Goal: Information Seeking & Learning: Learn about a topic

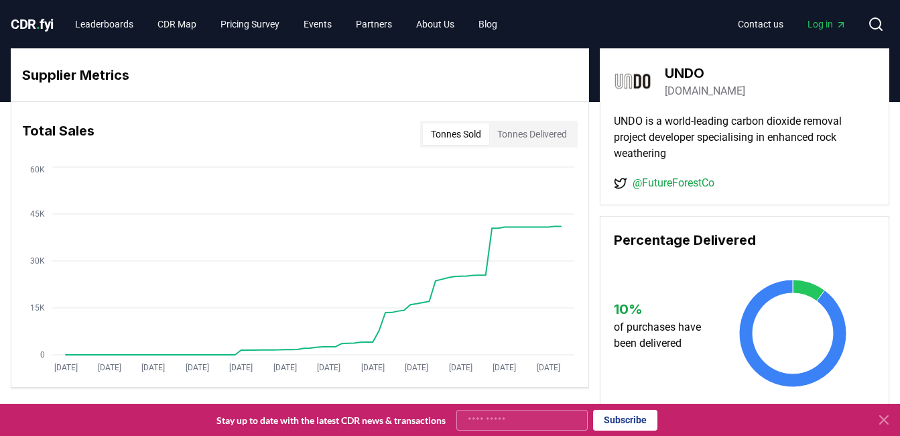
click at [873, 21] on icon at bounding box center [876, 24] width 16 height 16
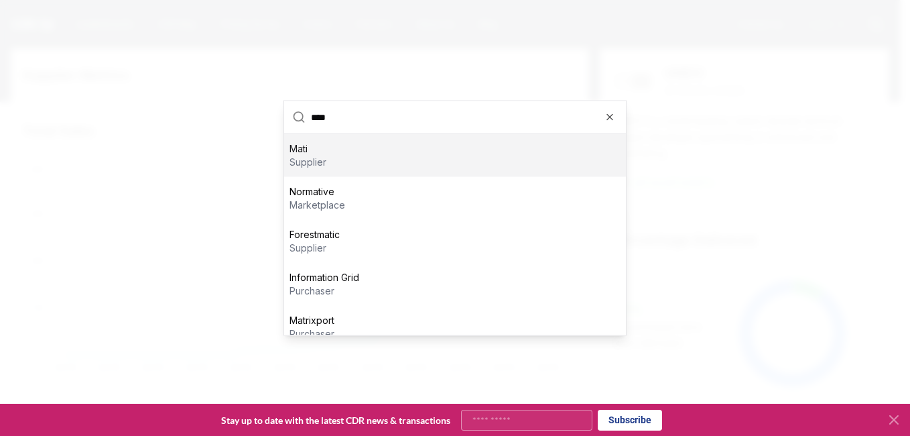
type input "****"
click at [411, 166] on div "Mati supplier" at bounding box center [455, 155] width 342 height 43
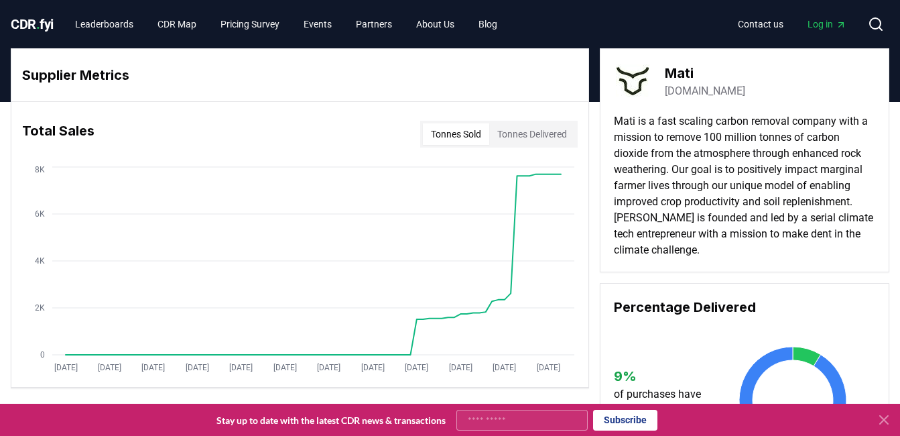
click at [544, 138] on button "Tonnes Delivered" at bounding box center [532, 133] width 86 height 21
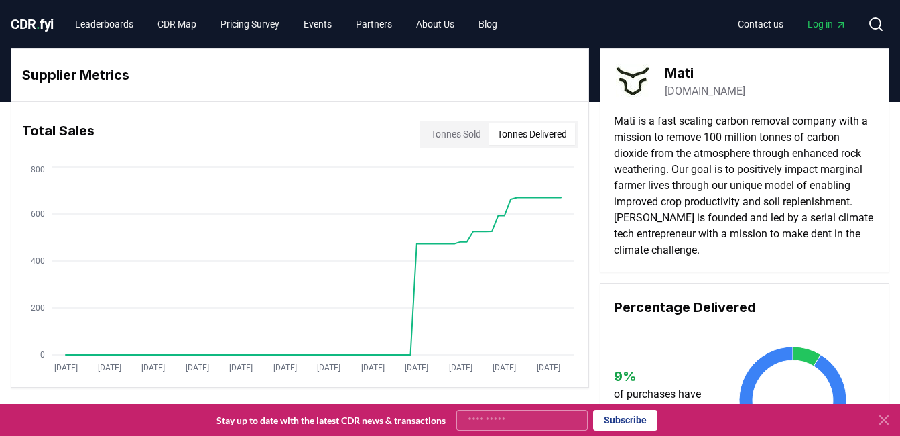
click at [472, 129] on button "Tonnes Sold" at bounding box center [456, 133] width 66 height 21
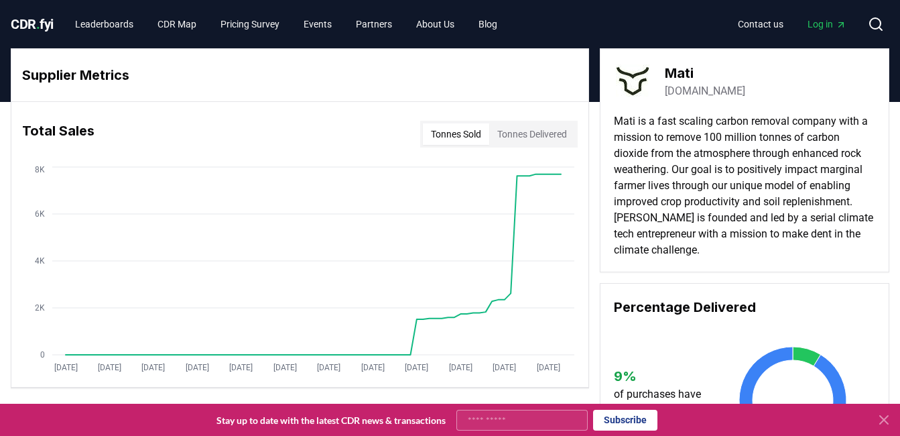
click at [532, 141] on button "Tonnes Delivered" at bounding box center [532, 133] width 86 height 21
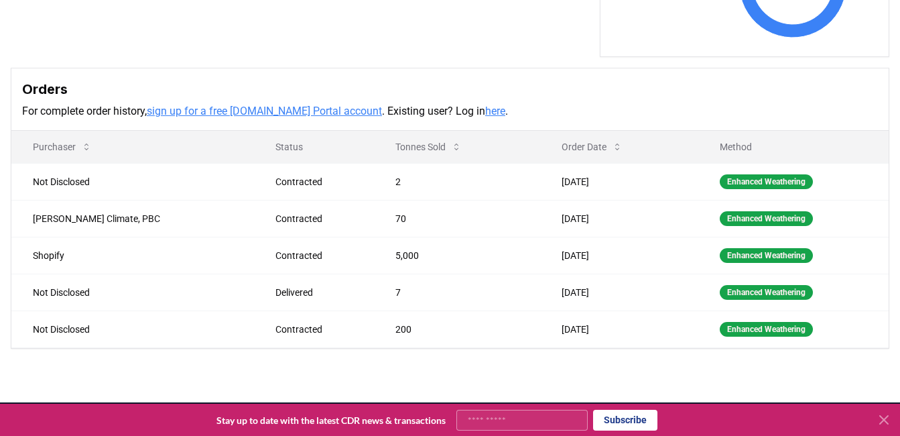
scroll to position [417, 0]
